Goal: Information Seeking & Learning: Check status

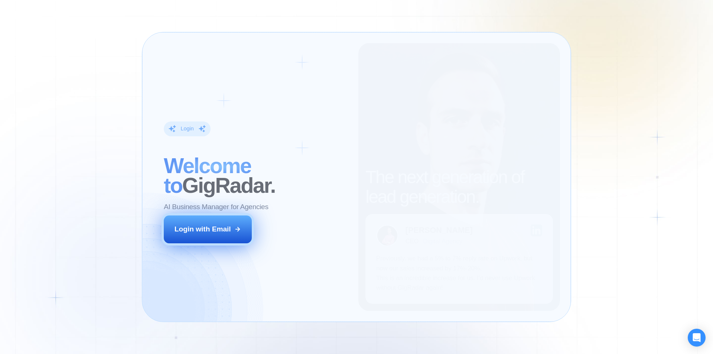
click at [200, 237] on button "Login with Email" at bounding box center [208, 228] width 88 height 27
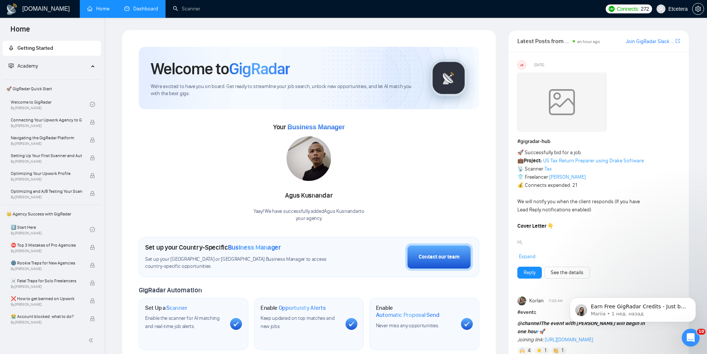
click at [158, 6] on link "Dashboard" at bounding box center [141, 9] width 34 height 6
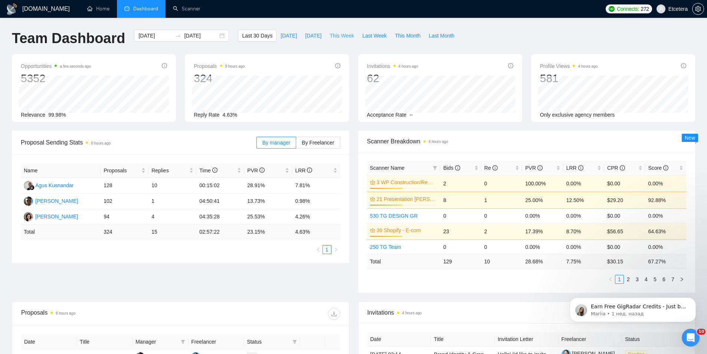
click at [337, 34] on span "This Week" at bounding box center [342, 36] width 25 height 8
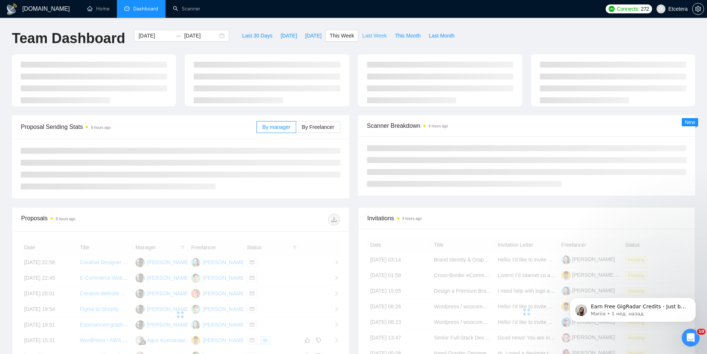
type input "[DATE]"
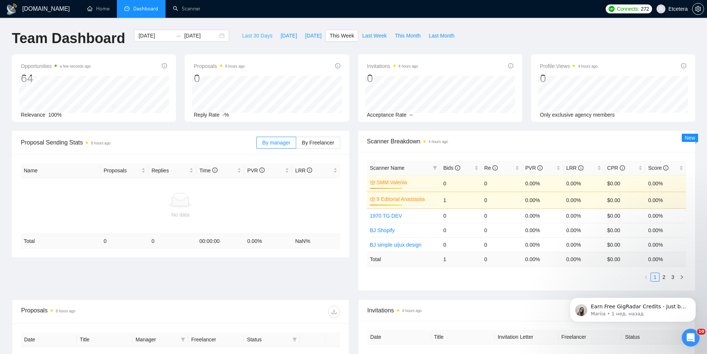
click at [242, 32] on span "Last 30 Days" at bounding box center [257, 36] width 30 height 8
type input "[DATE]"
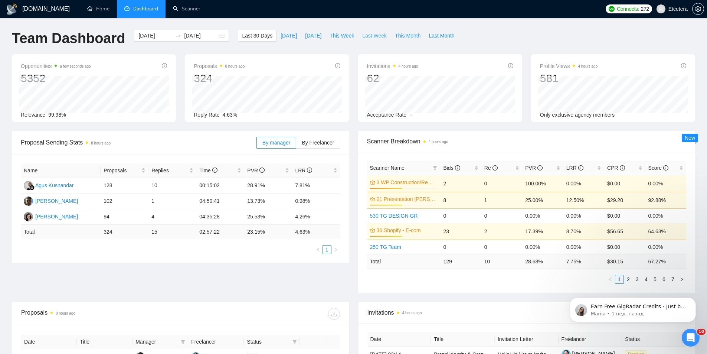
click at [366, 36] on span "Last Week" at bounding box center [374, 36] width 25 height 8
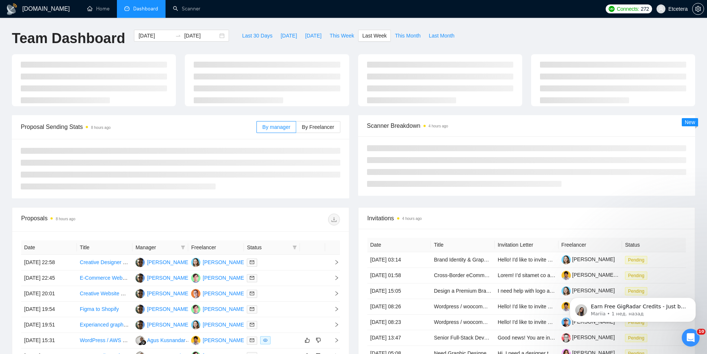
type input "[DATE]"
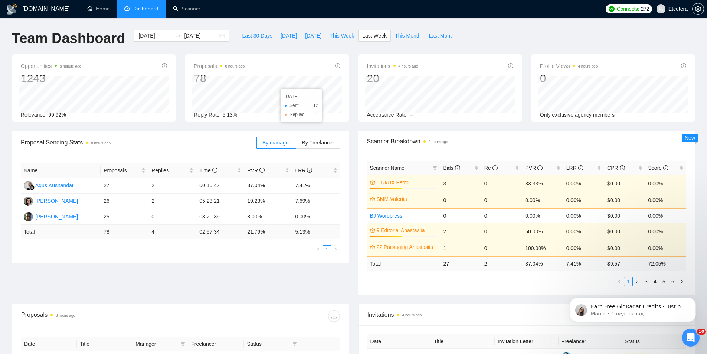
scroll to position [186, 0]
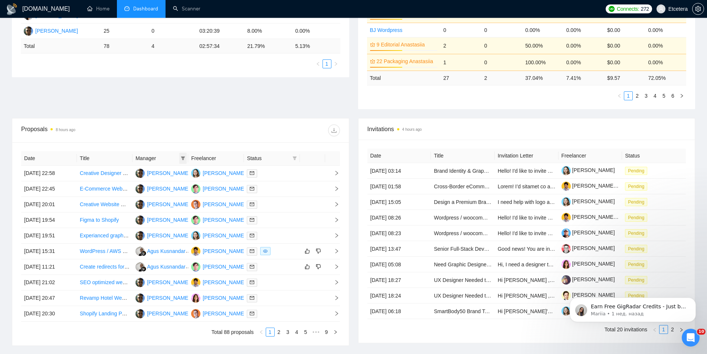
click at [186, 156] on span at bounding box center [182, 158] width 7 height 11
click at [157, 206] on span "[PERSON_NAME]" at bounding box center [158, 208] width 43 height 6
checkbox input "true"
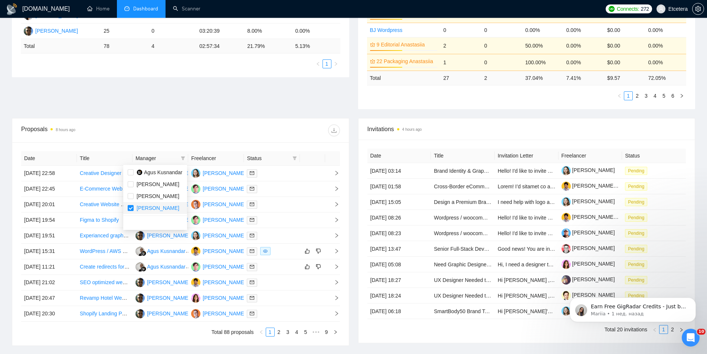
click at [185, 128] on div at bounding box center [259, 130] width 159 height 12
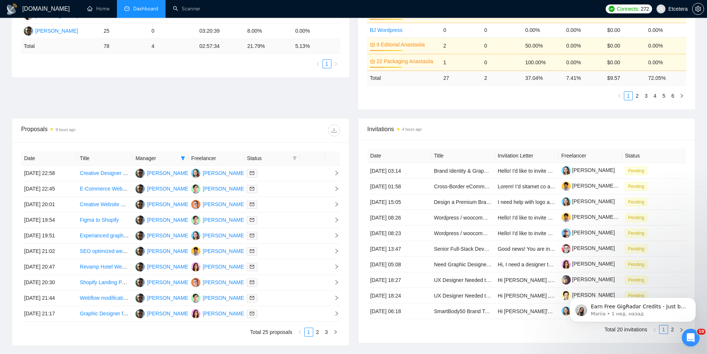
scroll to position [223, 0]
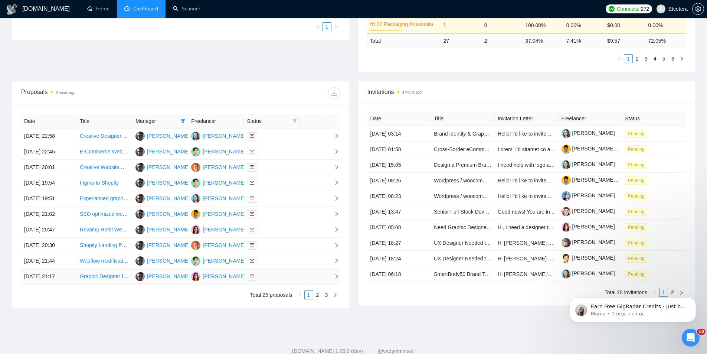
drag, startPoint x: 319, startPoint y: 296, endPoint x: 329, endPoint y: 284, distance: 15.5
click at [319, 295] on link "2" at bounding box center [318, 295] width 8 height 8
click at [327, 295] on link "3" at bounding box center [327, 295] width 8 height 8
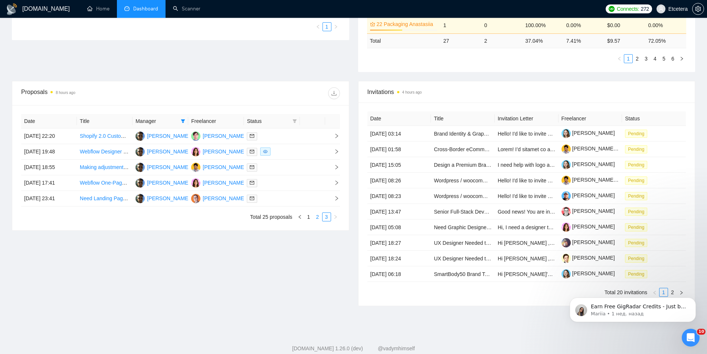
click at [319, 219] on link "2" at bounding box center [318, 217] width 8 height 8
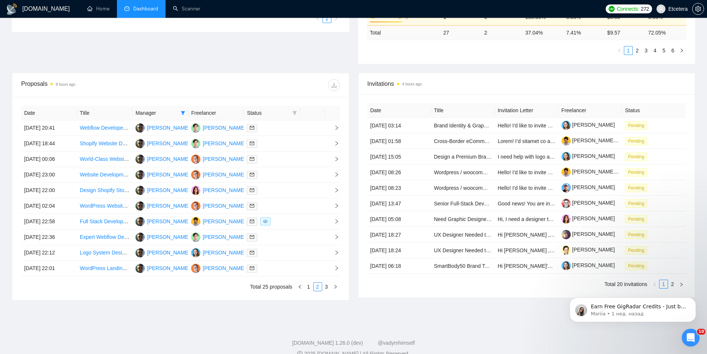
scroll to position [244, 0]
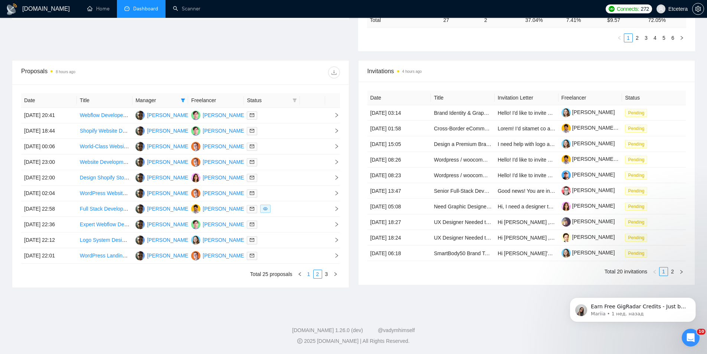
click at [310, 273] on link "1" at bounding box center [309, 274] width 8 height 8
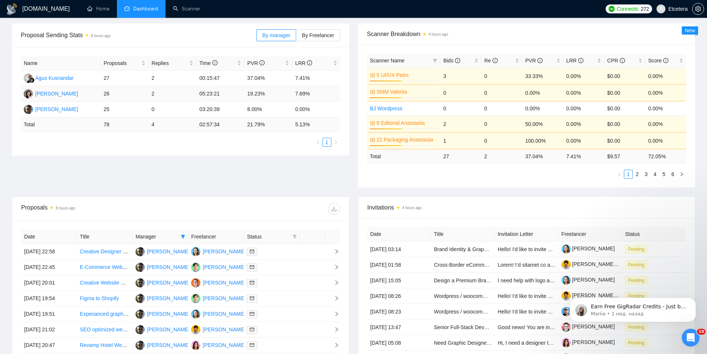
scroll to position [223, 0]
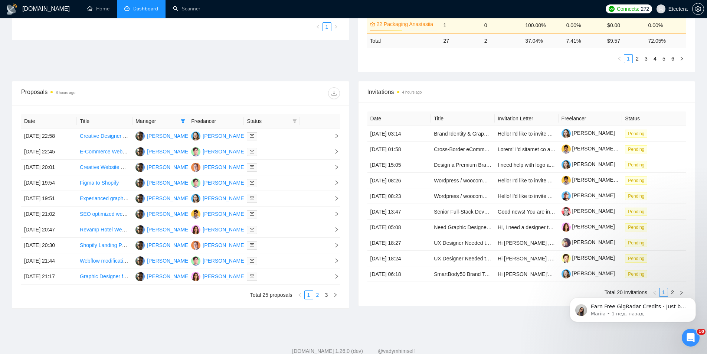
click at [318, 296] on link "2" at bounding box center [318, 295] width 8 height 8
click at [327, 291] on link "3" at bounding box center [327, 295] width 8 height 8
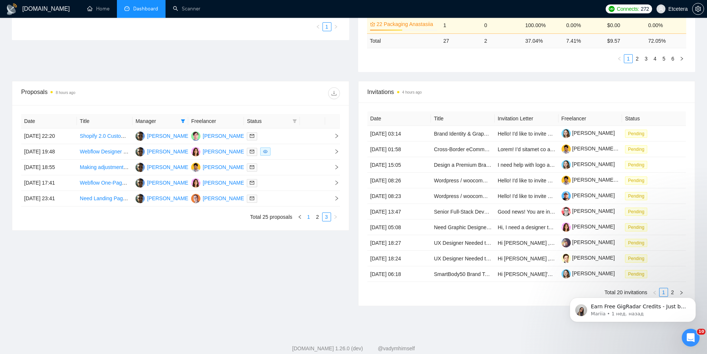
click at [310, 216] on link "1" at bounding box center [309, 217] width 8 height 8
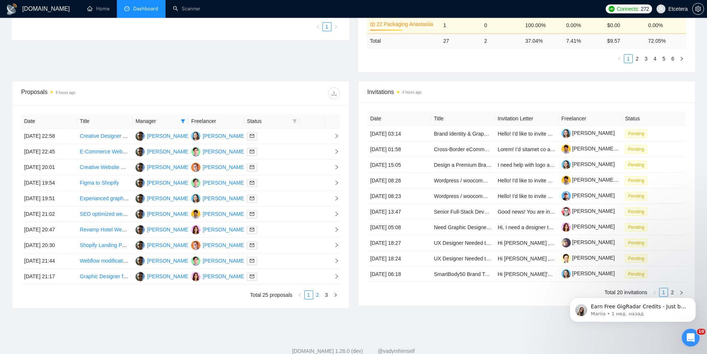
click at [321, 296] on link "2" at bounding box center [318, 295] width 8 height 8
click at [327, 295] on link "3" at bounding box center [327, 295] width 8 height 8
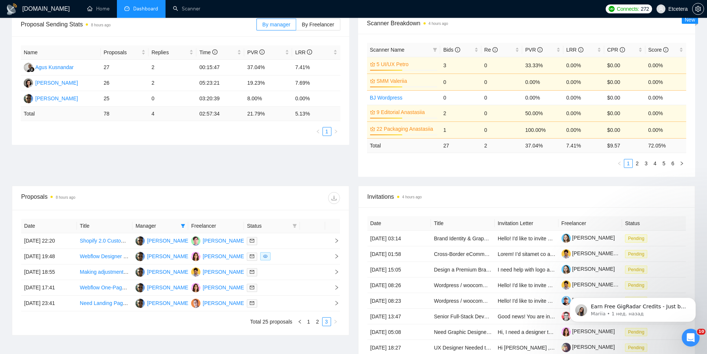
scroll to position [0, 0]
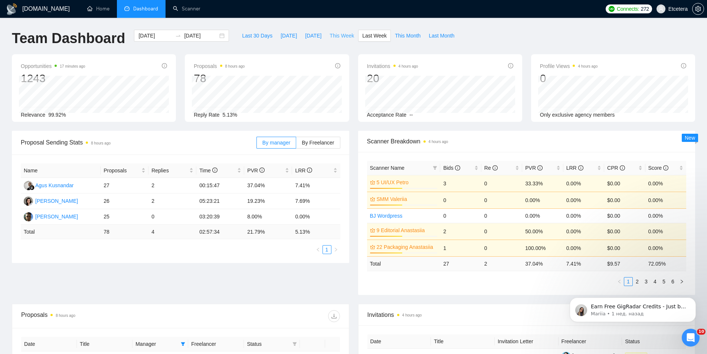
click at [336, 39] on span "This Week" at bounding box center [342, 36] width 25 height 8
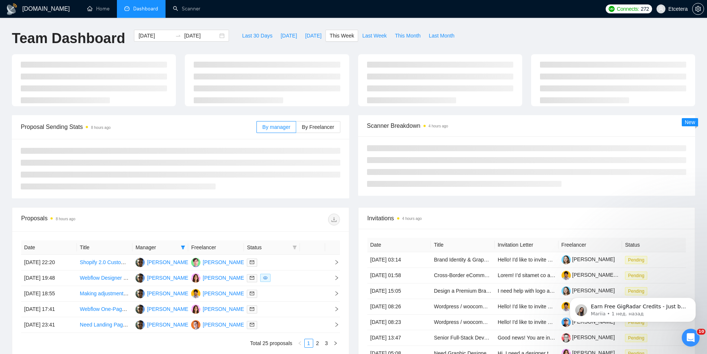
type input "[DATE]"
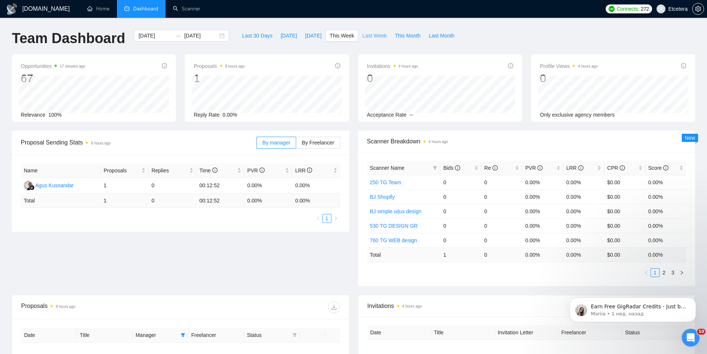
click at [365, 39] on button "Last Week" at bounding box center [374, 36] width 33 height 12
type input "[DATE]"
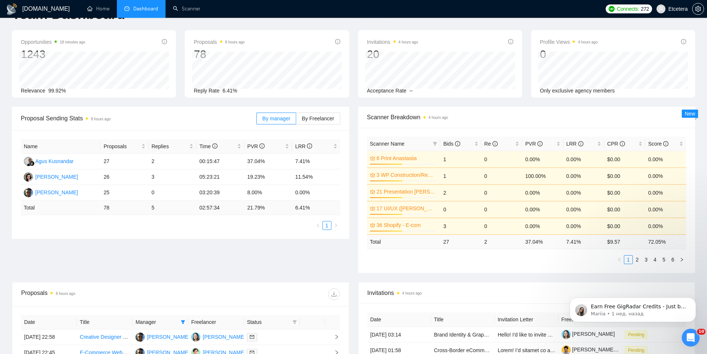
scroll to position [37, 0]
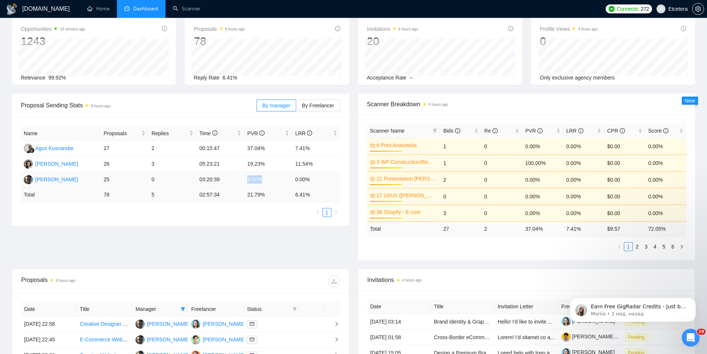
click at [267, 180] on td "8.00%" at bounding box center [268, 180] width 48 height 16
click at [183, 244] on div "Proposal Sending Stats 8 hours ago By manager By Freelancer Name Proposals Repl…" at bounding box center [353, 181] width 692 height 175
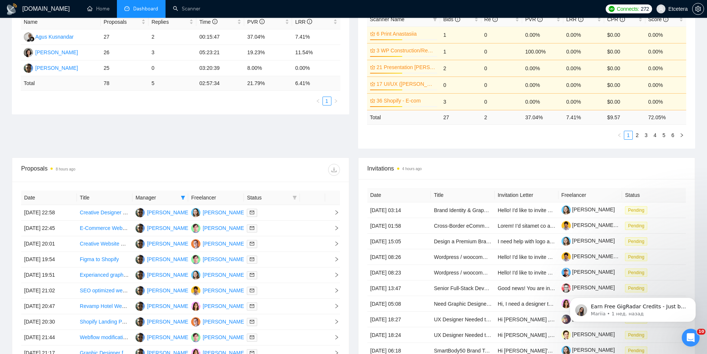
scroll to position [246, 0]
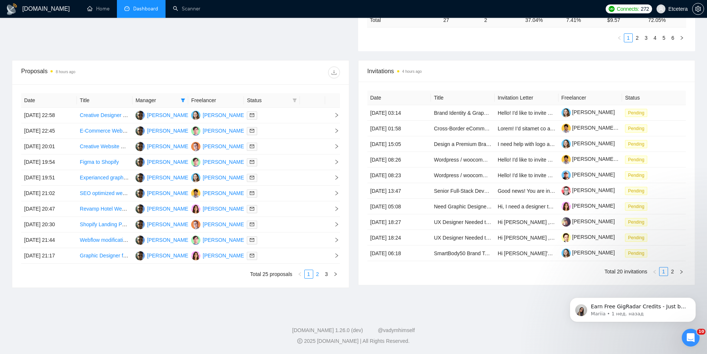
click at [320, 274] on link "2" at bounding box center [318, 274] width 8 height 8
click at [327, 276] on link "3" at bounding box center [327, 274] width 8 height 8
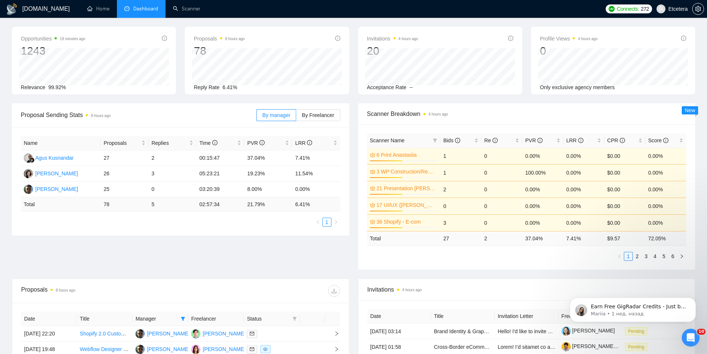
scroll to position [0, 0]
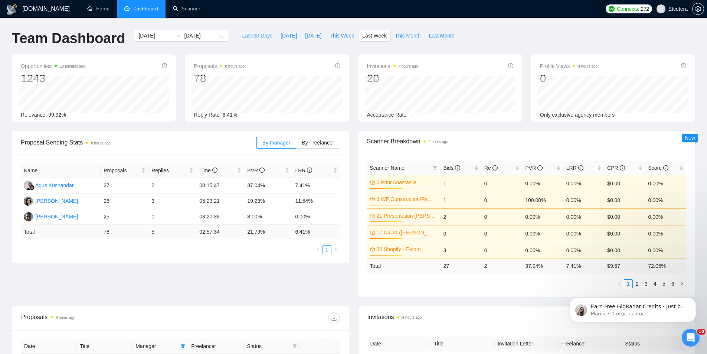
click at [257, 36] on span "Last 30 Days" at bounding box center [257, 36] width 30 height 8
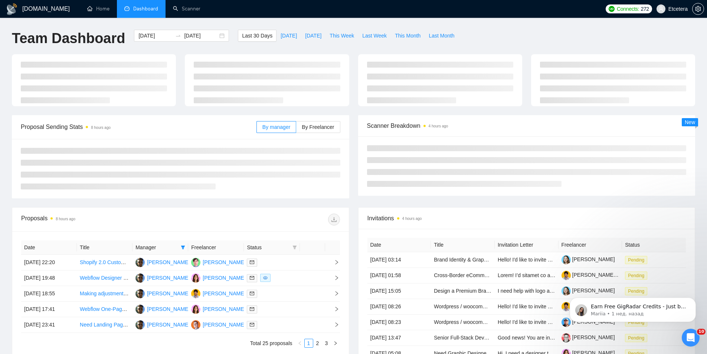
type input "[DATE]"
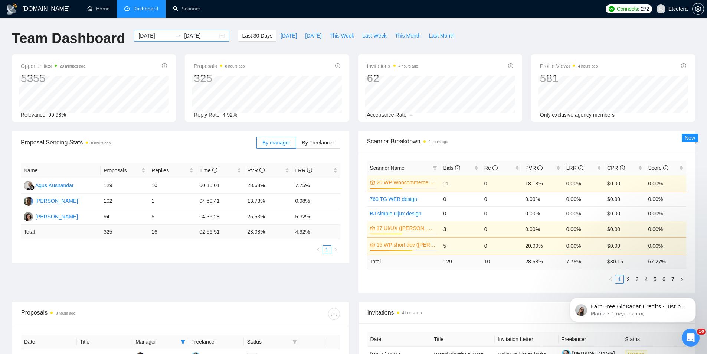
click at [217, 38] on div "[DATE] [DATE]" at bounding box center [181, 36] width 95 height 12
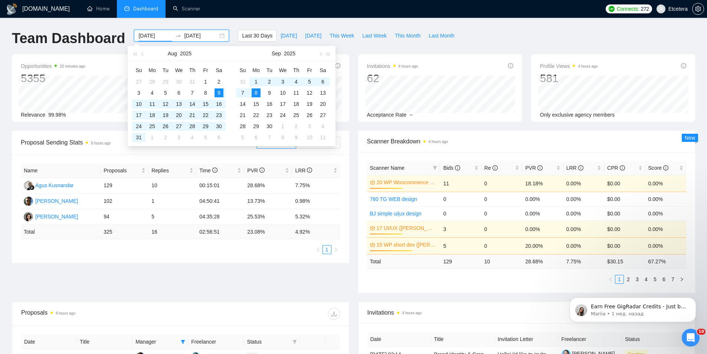
click at [276, 276] on div "Proposal Sending Stats 8 hours ago By manager By Freelancer Name Proposals Repl…" at bounding box center [353, 216] width 692 height 171
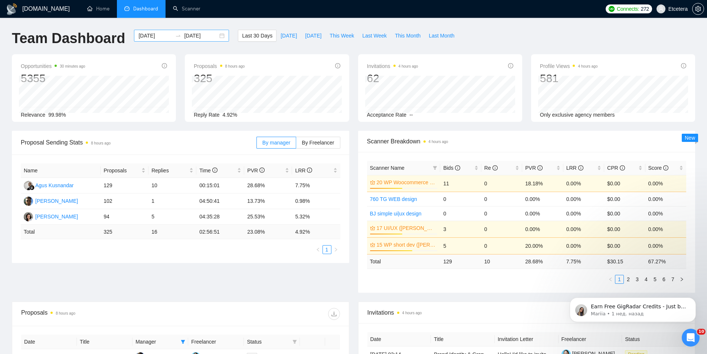
click at [218, 35] on div "[DATE] [DATE]" at bounding box center [181, 36] width 95 height 12
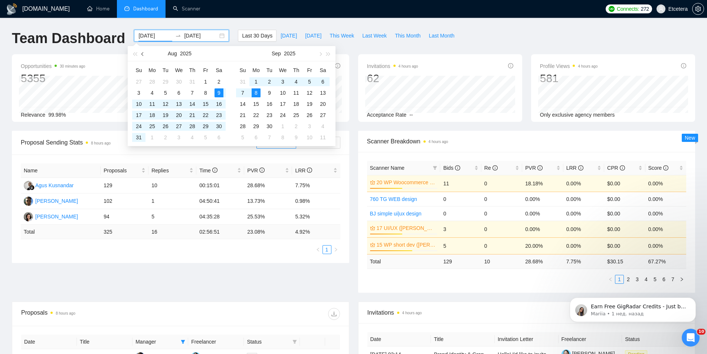
click at [142, 53] on span "button" at bounding box center [143, 54] width 4 height 4
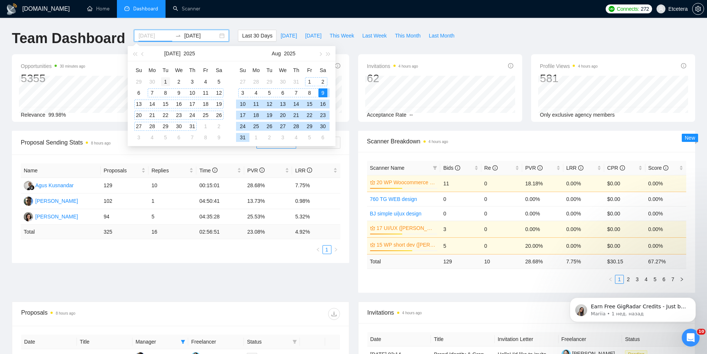
type input "[DATE]"
click at [165, 80] on div "1" at bounding box center [165, 81] width 9 height 9
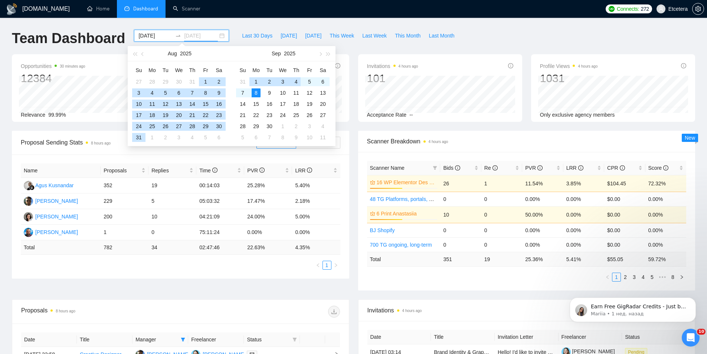
type input "[DATE]"
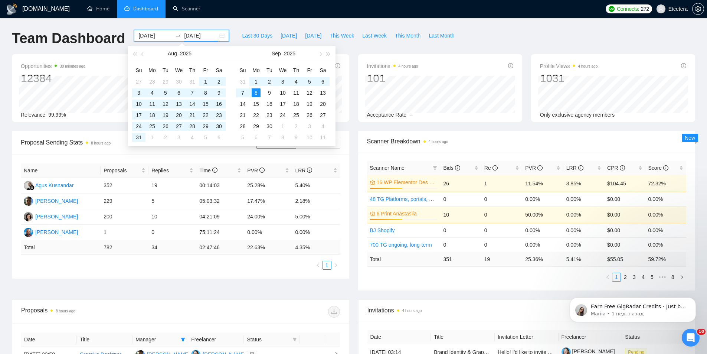
click at [188, 153] on div "Proposal Sending Stats 8 hours ago" at bounding box center [139, 142] width 236 height 21
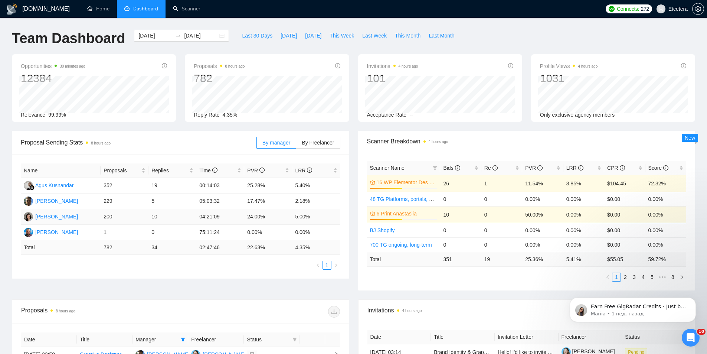
scroll to position [239, 0]
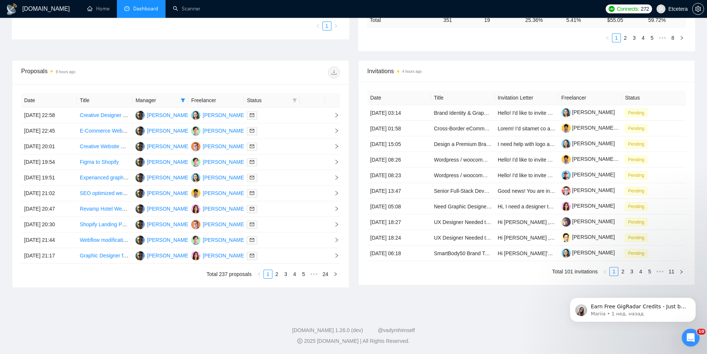
click at [326, 276] on link "24" at bounding box center [325, 274] width 10 height 8
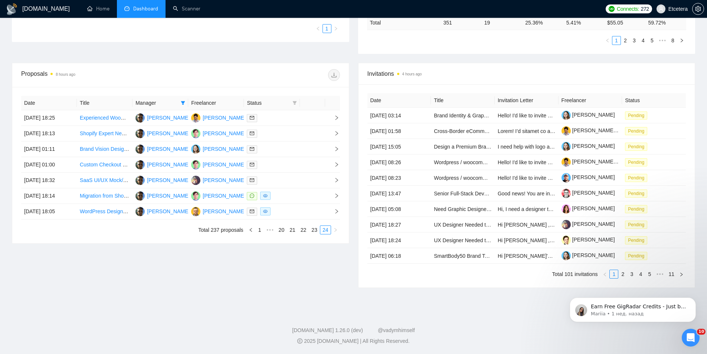
scroll to position [237, 0]
click at [315, 231] on link "23" at bounding box center [314, 230] width 10 height 8
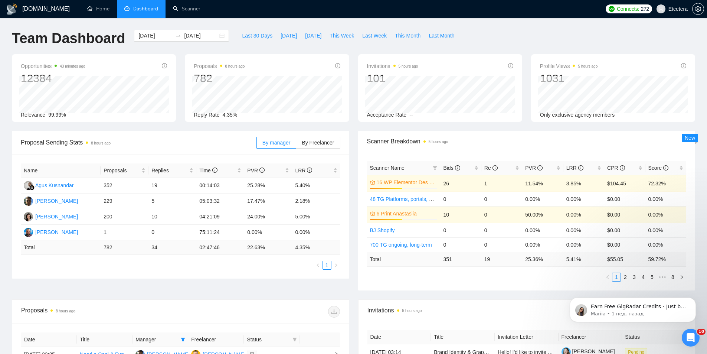
scroll to position [239, 0]
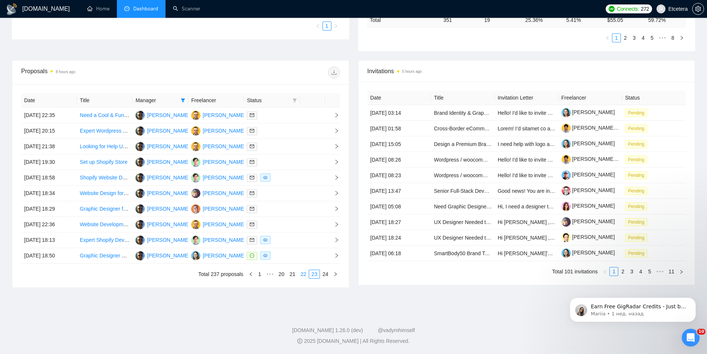
click at [305, 274] on link "22" at bounding box center [304, 274] width 10 height 8
